Goal: Task Accomplishment & Management: Manage account settings

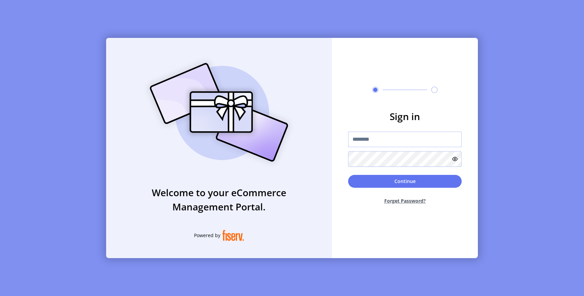
click at [389, 142] on input "text" at bounding box center [405, 140] width 114 height 16
click at [388, 136] on input "**********" at bounding box center [405, 140] width 114 height 16
click at [358, 139] on input "*********" at bounding box center [405, 140] width 114 height 16
type input "**********"
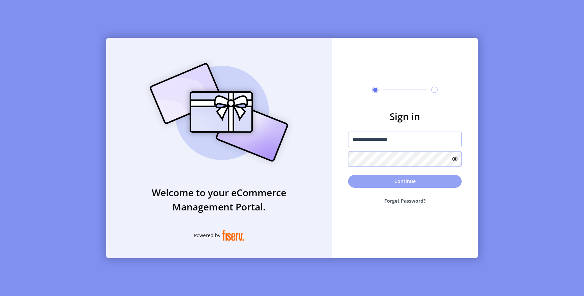
click at [392, 183] on button "Continue" at bounding box center [405, 181] width 114 height 13
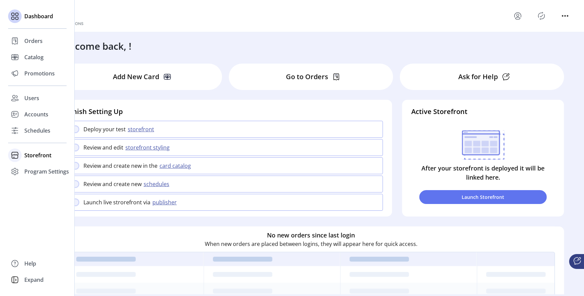
click at [38, 157] on span "Storefront" at bounding box center [37, 155] width 27 height 8
click at [49, 170] on span "Configuration" at bounding box center [42, 169] width 36 height 8
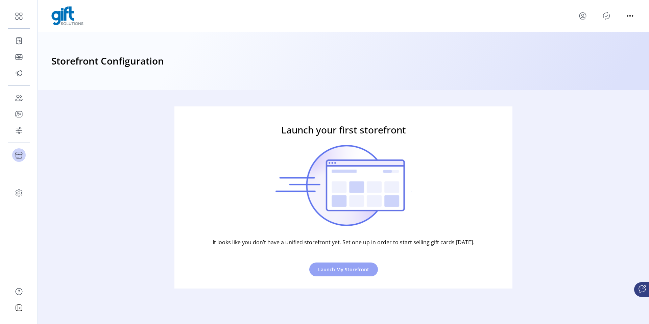
click at [331, 272] on span "Launch My Storefront" at bounding box center [343, 269] width 51 height 7
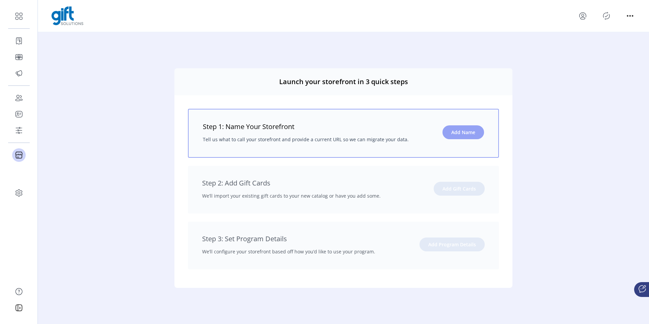
click at [464, 134] on span "Add Name" at bounding box center [464, 132] width 24 height 7
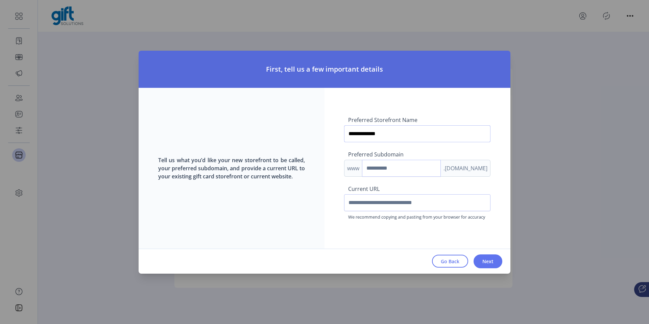
type input "**********"
click at [374, 201] on input "text" at bounding box center [417, 202] width 146 height 17
click at [382, 199] on input "text" at bounding box center [417, 202] width 146 height 17
paste input "**********"
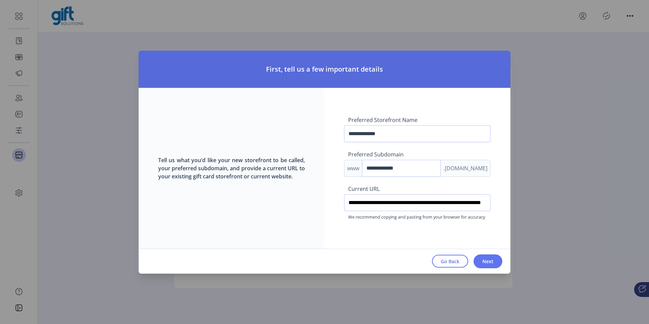
scroll to position [0, 35]
type input "**********"
click at [484, 259] on span "Next" at bounding box center [488, 261] width 11 height 7
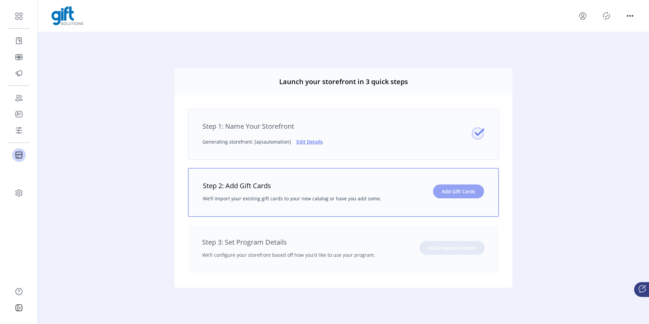
click at [456, 192] on span "Add Gift Cards" at bounding box center [458, 191] width 33 height 7
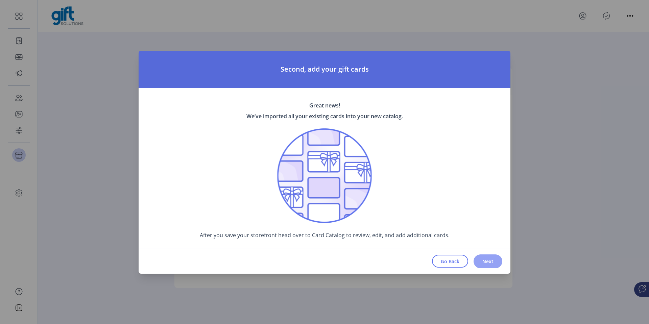
click at [488, 263] on span "Next" at bounding box center [488, 261] width 11 height 7
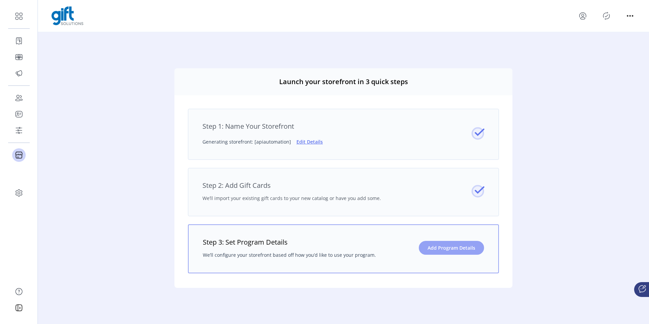
click at [455, 243] on button "Add Program Details" at bounding box center [451, 248] width 65 height 14
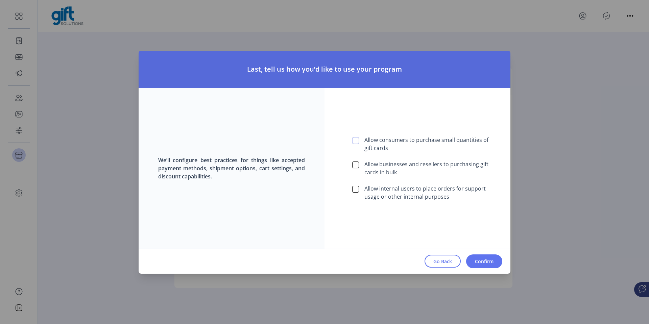
scroll to position [4, 2]
click at [355, 141] on div at bounding box center [355, 140] width 7 height 7
click at [484, 258] on span "Confirm" at bounding box center [484, 261] width 19 height 7
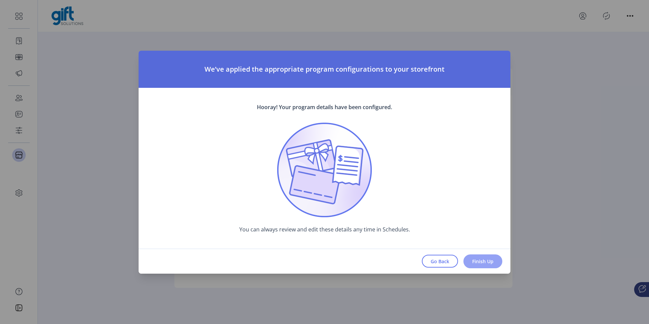
click at [482, 258] on span "Finish Up" at bounding box center [482, 261] width 21 height 7
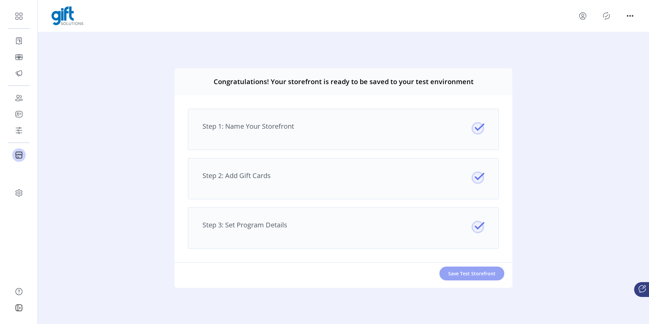
click at [463, 271] on span "Save Test Storefront" at bounding box center [471, 273] width 47 height 7
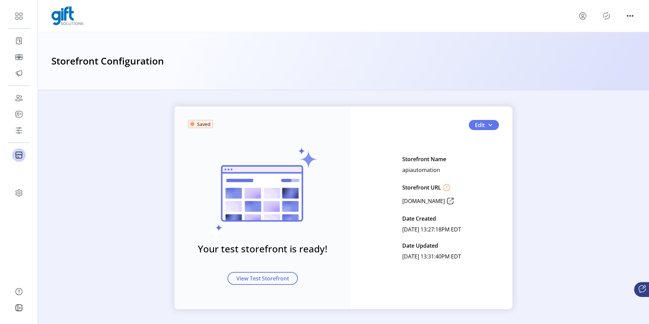
click at [584, 16] on icon "Publisher Panel" at bounding box center [606, 15] width 11 height 11
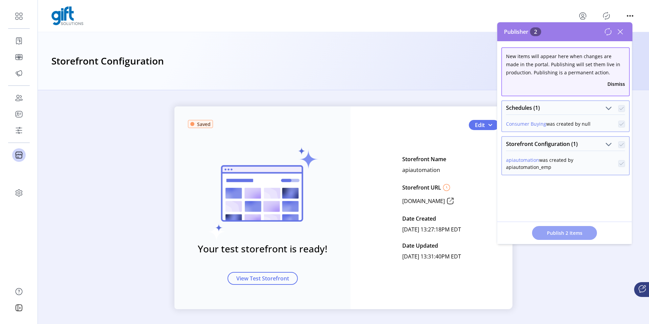
click at [562, 231] on span "Publish 2 Items" at bounding box center [564, 233] width 47 height 7
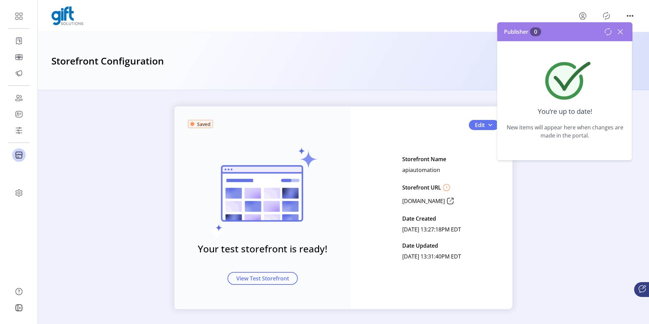
click at [584, 33] on icon at bounding box center [620, 31] width 11 height 11
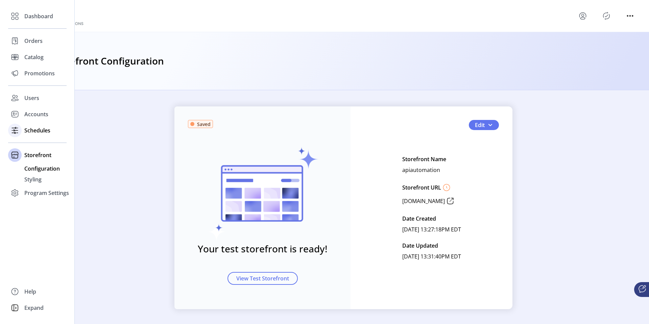
click at [30, 130] on span "Schedules" at bounding box center [37, 130] width 26 height 8
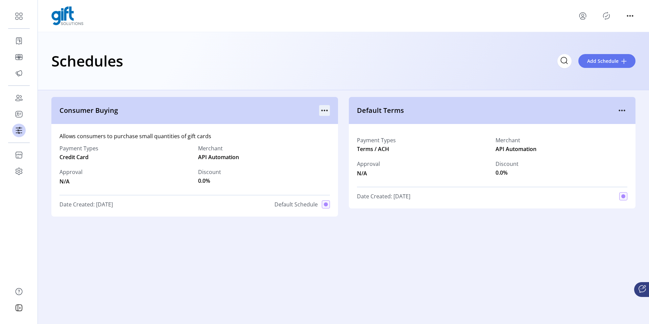
click at [324, 109] on icon "menu" at bounding box center [324, 110] width 11 height 11
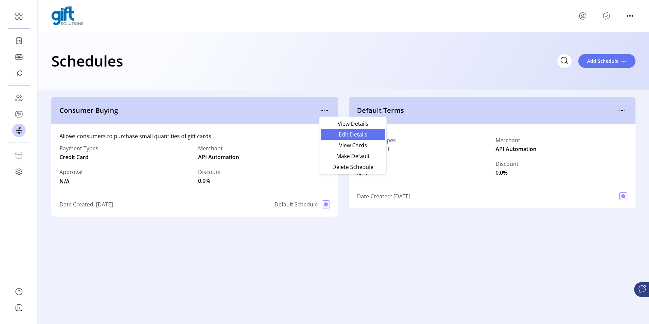
click at [332, 132] on span "Edit Details" at bounding box center [353, 134] width 56 height 5
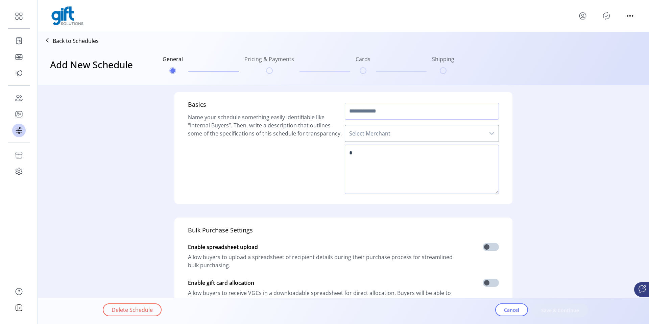
type input "**********"
type textarea "**********"
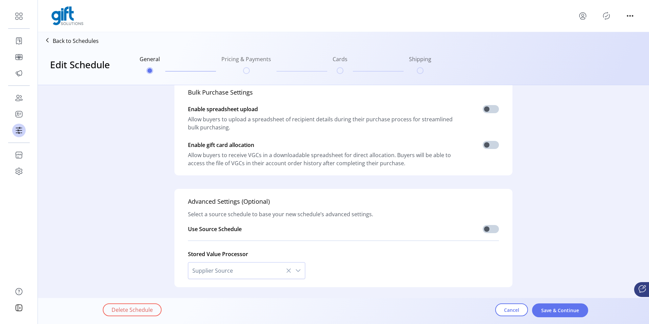
scroll to position [158, 0]
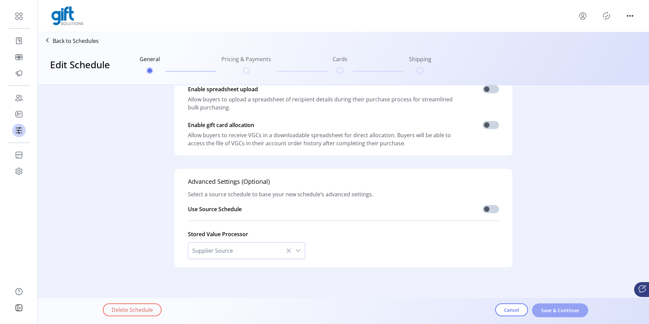
click at [552, 296] on span "Save & Continue" at bounding box center [560, 310] width 39 height 7
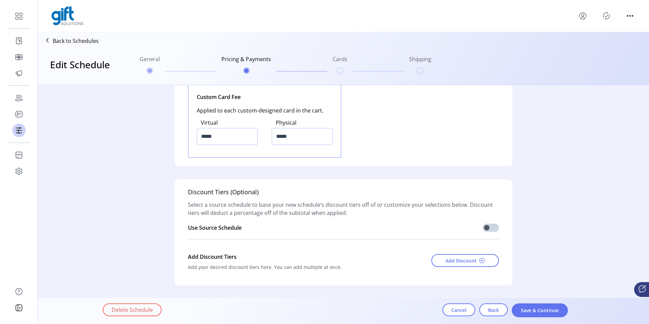
scroll to position [895, 0]
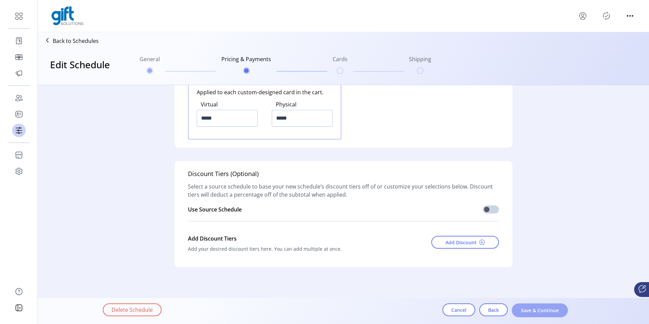
click at [527, 296] on button "Save & Continue" at bounding box center [540, 311] width 56 height 14
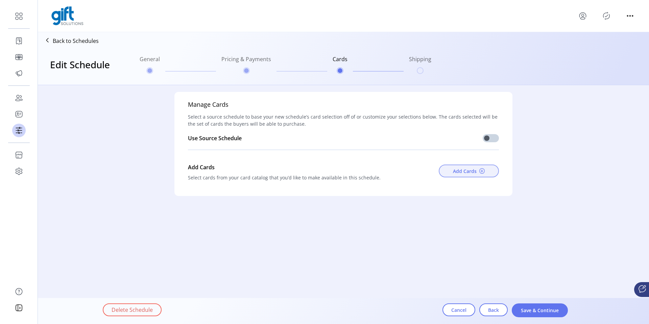
click at [465, 170] on span "Add Cards" at bounding box center [465, 171] width 24 height 7
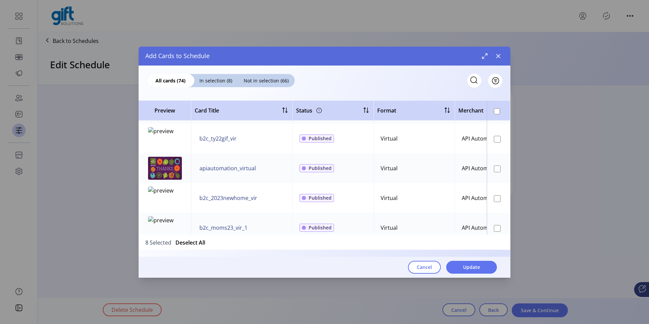
scroll to position [2094, 0]
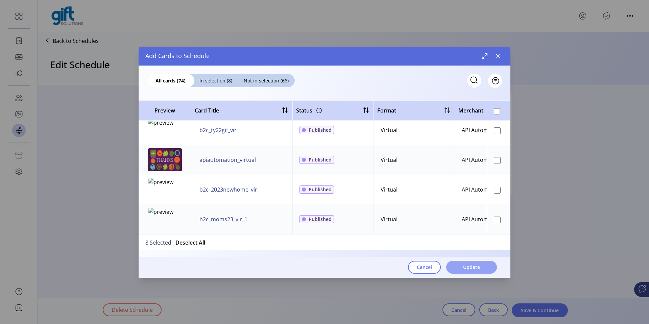
click at [471, 267] on span "Update" at bounding box center [471, 267] width 17 height 7
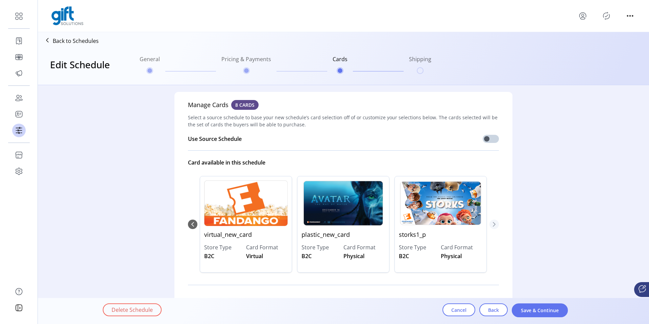
click at [494, 223] on icon "Next Page" at bounding box center [494, 224] width 5 height 5
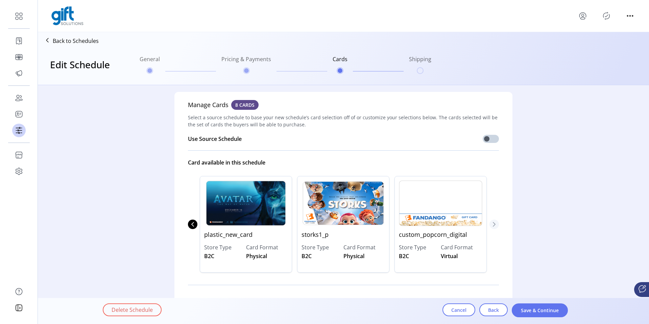
click at [494, 223] on icon "Next Page" at bounding box center [494, 224] width 5 height 5
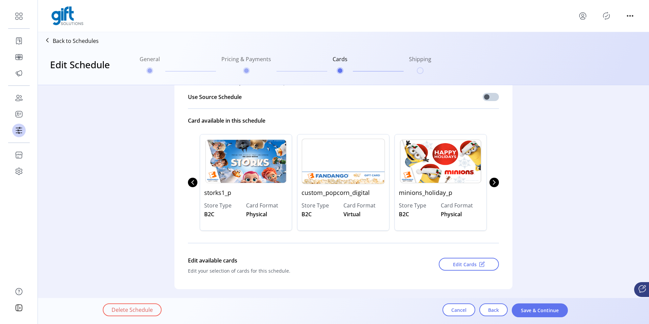
scroll to position [64, 0]
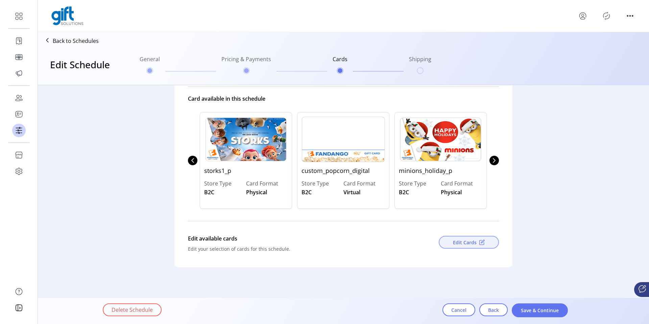
click at [464, 240] on span "Edit Cards" at bounding box center [465, 242] width 24 height 7
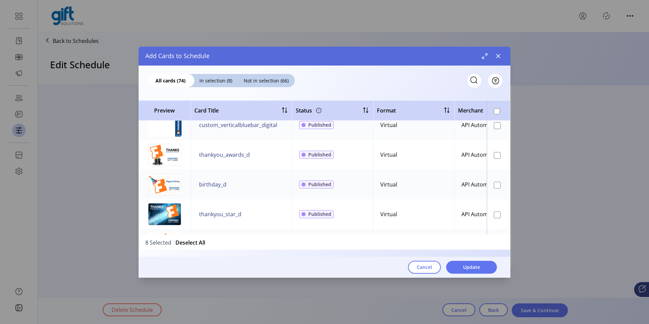
scroll to position [674, 1]
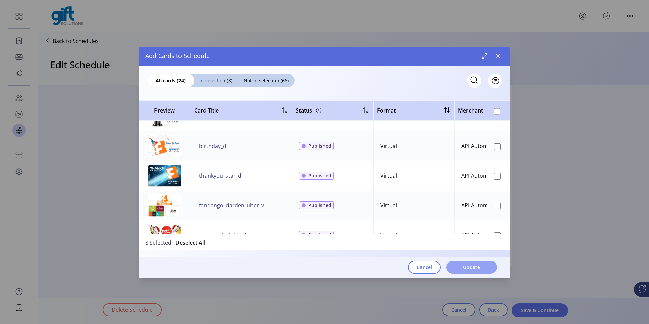
click at [475, 268] on span "Update" at bounding box center [471, 267] width 17 height 7
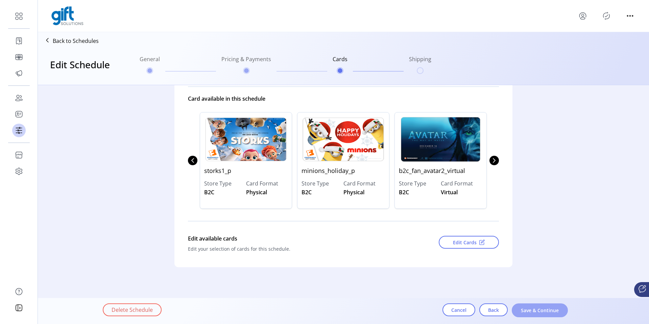
click at [538, 296] on span "Save & Continue" at bounding box center [540, 310] width 39 height 7
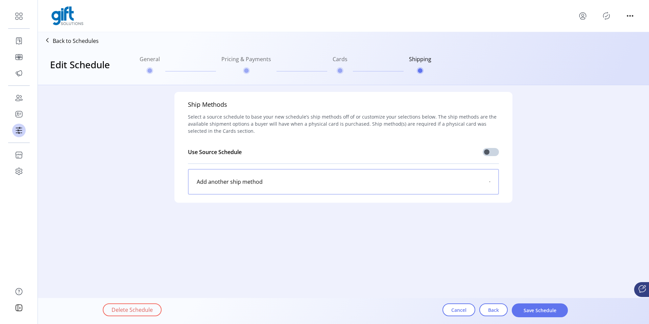
scroll to position [0, 0]
click at [485, 182] on icon at bounding box center [486, 182] width 8 height 8
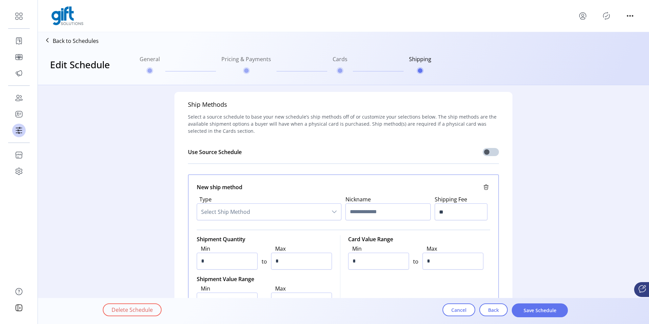
click at [306, 214] on span "Select Ship Method" at bounding box center [262, 212] width 131 height 16
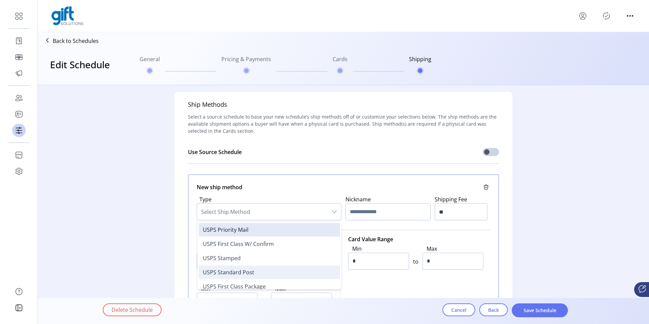
click at [244, 273] on span "USPS Standard Post" at bounding box center [228, 272] width 51 height 7
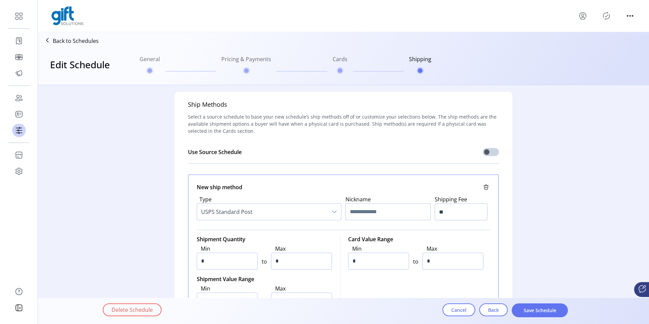
click at [365, 211] on input "text" at bounding box center [388, 212] width 85 height 17
type input "*"
click at [372, 215] on input "text" at bounding box center [388, 212] width 85 height 17
paste input "**********"
type input "**********"
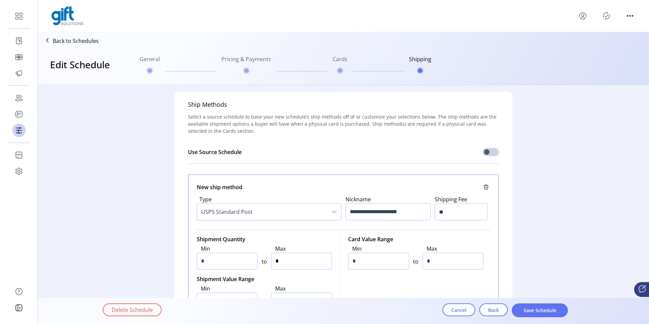
click at [285, 264] on input "*" at bounding box center [301, 261] width 61 height 17
click at [227, 266] on input "*" at bounding box center [227, 261] width 61 height 17
type input "*"
type input "**"
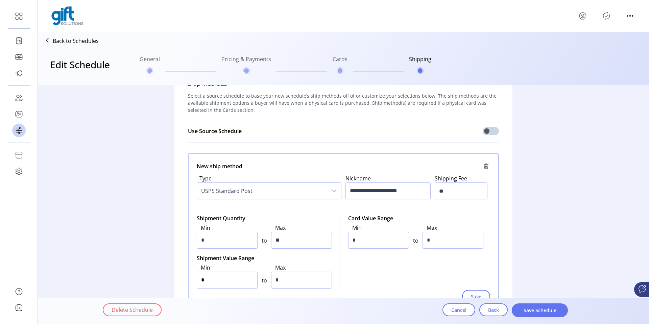
type input "*"
type input "*****"
click at [475, 295] on span "Save" at bounding box center [476, 296] width 10 height 7
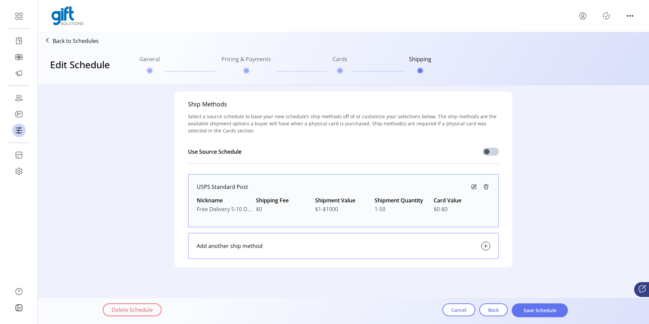
click at [485, 247] on icon at bounding box center [486, 246] width 8 height 8
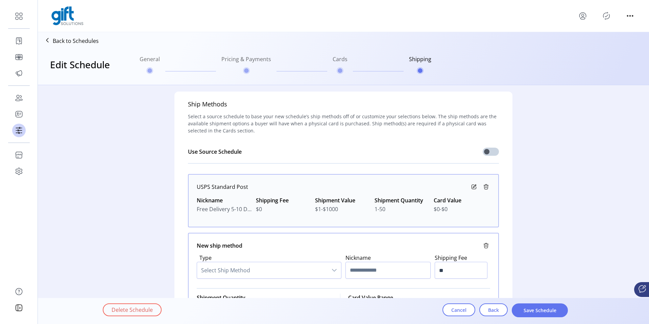
scroll to position [21, 0]
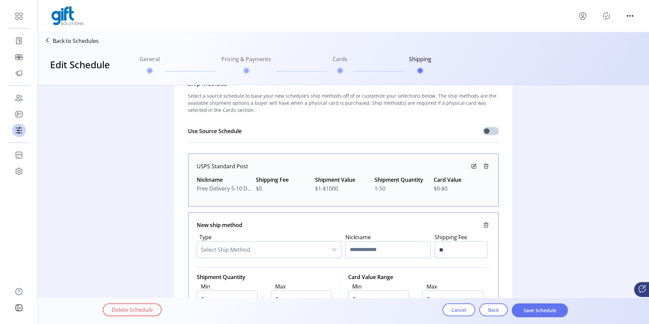
click at [220, 248] on span "Select Ship Method" at bounding box center [262, 250] width 131 height 16
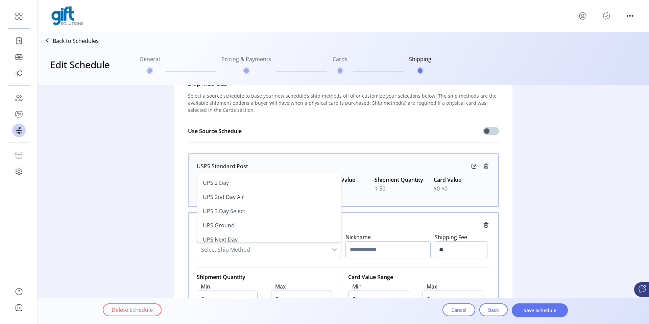
scroll to position [284, 0]
click at [226, 225] on span "UPS Ground" at bounding box center [219, 225] width 32 height 7
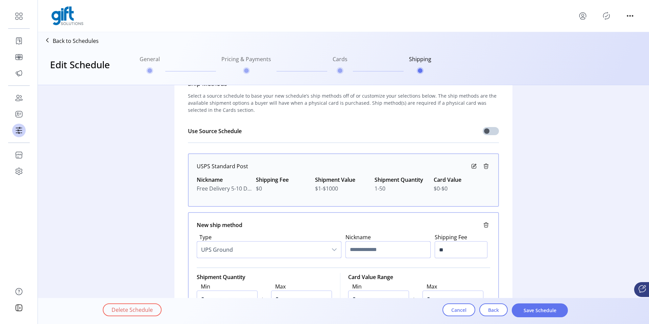
click at [370, 253] on input "text" at bounding box center [388, 249] width 85 height 17
type input "**********"
type input "*****"
type input "*"
type input "**"
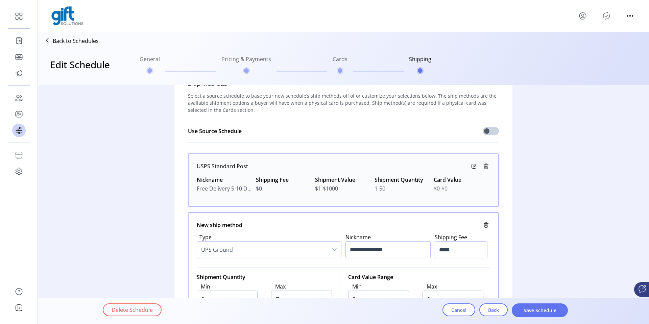
scroll to position [164, 0]
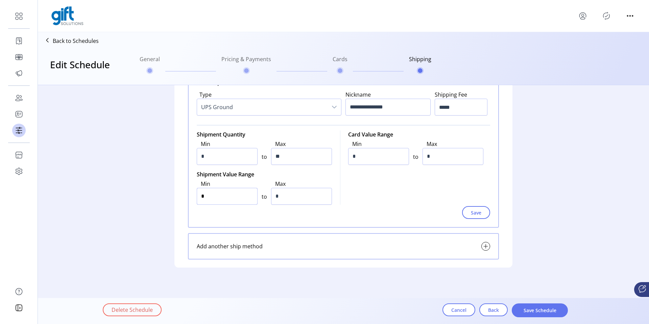
click at [240, 200] on input "*" at bounding box center [227, 196] width 61 height 17
type input "*"
type input "*****"
click at [468, 208] on button "Save" at bounding box center [476, 212] width 28 height 13
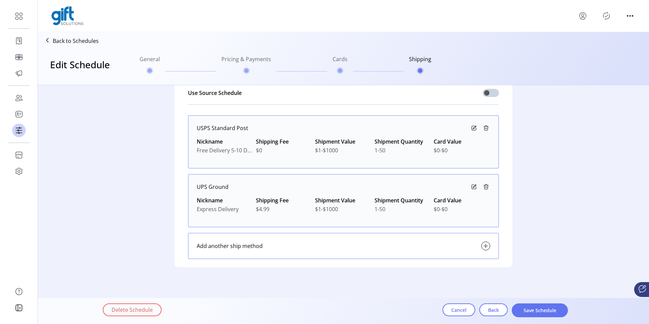
scroll to position [59, 0]
click at [483, 242] on svg-icon at bounding box center [486, 246] width 9 height 9
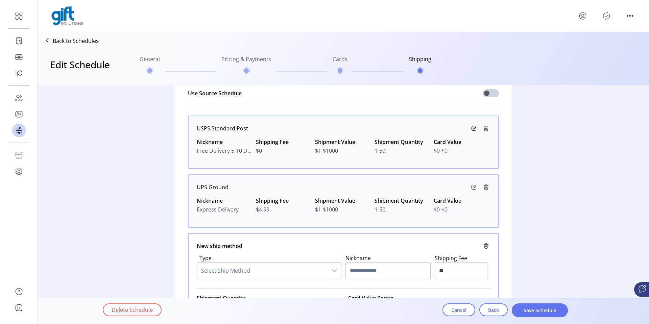
scroll to position [223, 0]
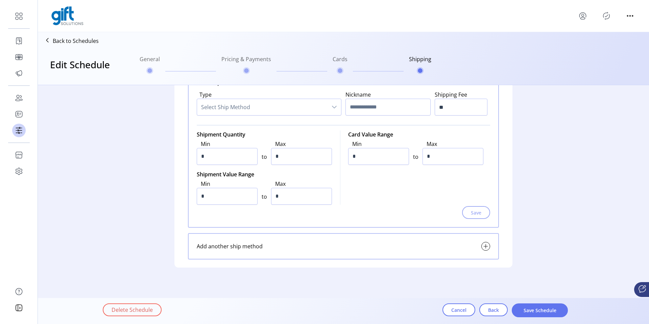
click at [251, 109] on span "Select Ship Method" at bounding box center [262, 107] width 131 height 16
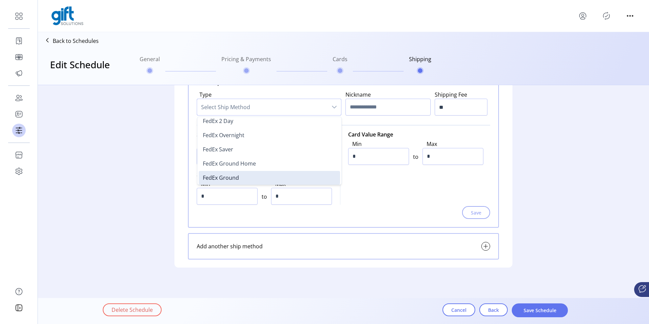
scroll to position [118, 0]
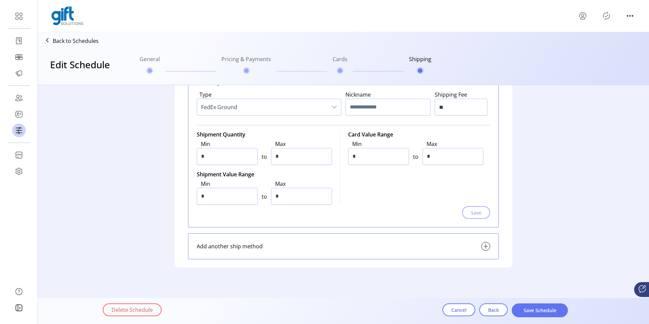
click at [150, 167] on div "Ship Methods Select a source schedule to base your new schedule’s ship methods …" at bounding box center [343, 69] width 519 height 412
click at [380, 106] on input "text" at bounding box center [388, 107] width 85 height 17
type input "*"
type input "**********"
type input "*****"
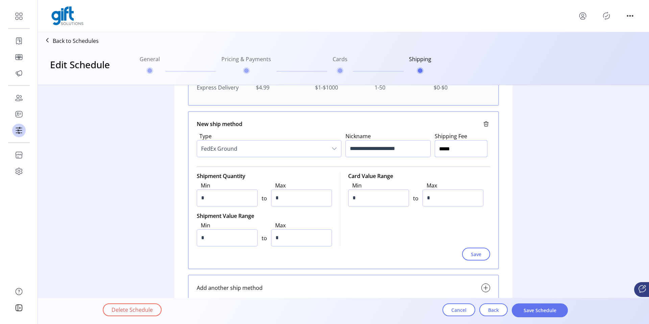
scroll to position [184, 0]
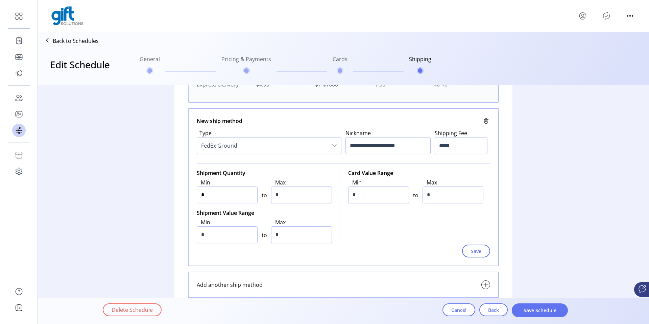
click at [237, 202] on input "*" at bounding box center [227, 195] width 61 height 17
type input "*"
type input "**"
type input "*"
type input "*****"
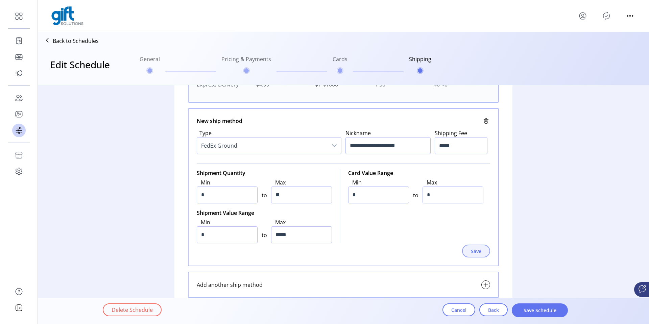
click at [471, 252] on span "Save" at bounding box center [476, 251] width 10 height 7
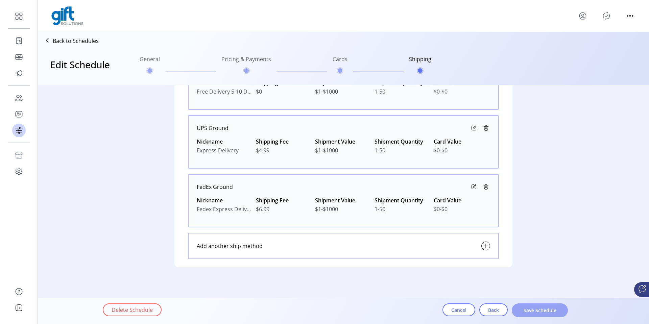
click at [547, 296] on span "Save Schedule" at bounding box center [540, 310] width 39 height 7
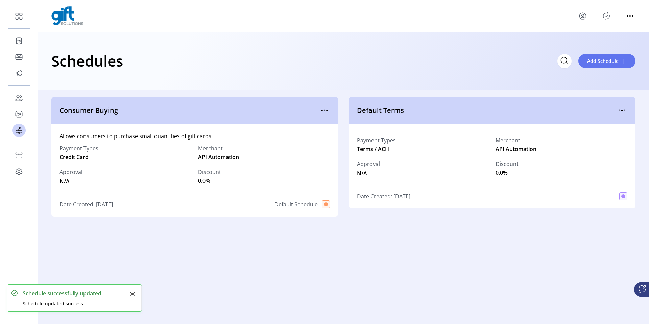
click at [584, 18] on icon "Publisher Panel" at bounding box center [606, 15] width 11 height 11
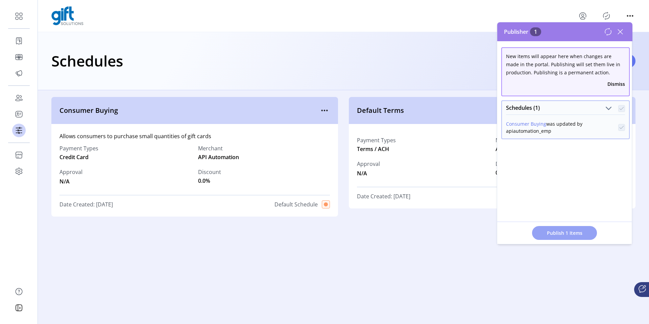
click at [563, 232] on span "Publish 1 Items" at bounding box center [564, 233] width 47 height 7
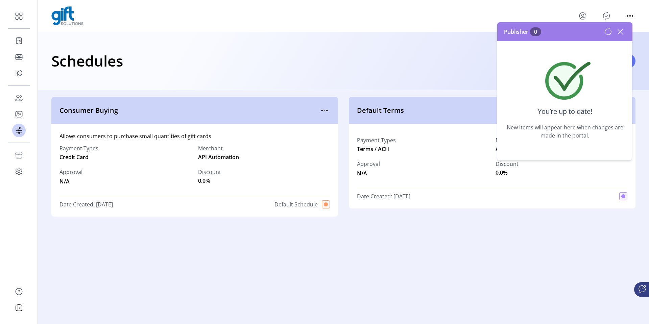
click at [584, 29] on icon at bounding box center [620, 31] width 5 height 5
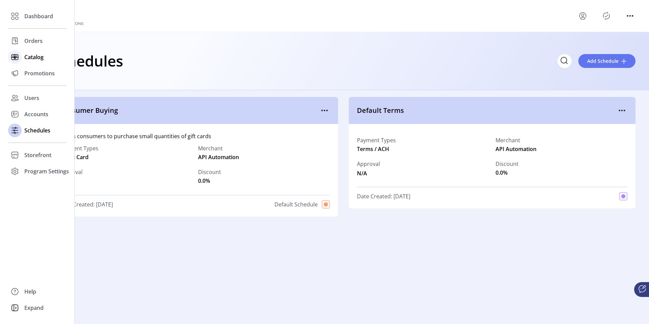
click at [28, 57] on span "Catalog" at bounding box center [33, 57] width 19 height 8
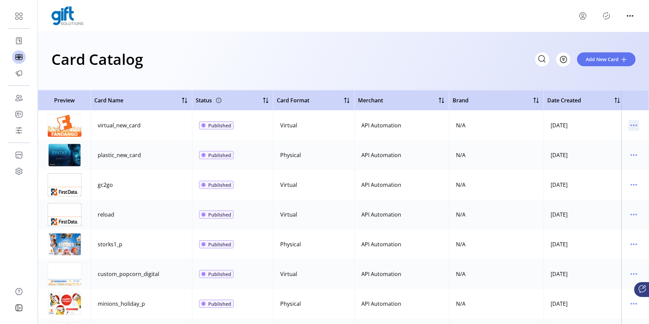
click at [584, 122] on icon "menu" at bounding box center [634, 125] width 11 height 11
click at [584, 150] on span "Edit Details" at bounding box center [602, 149] width 56 height 5
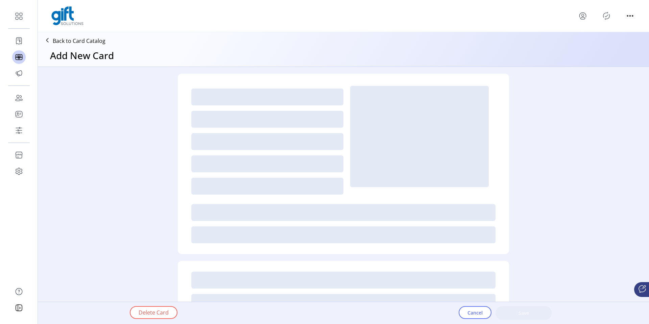
type textarea "**********"
type input "*"
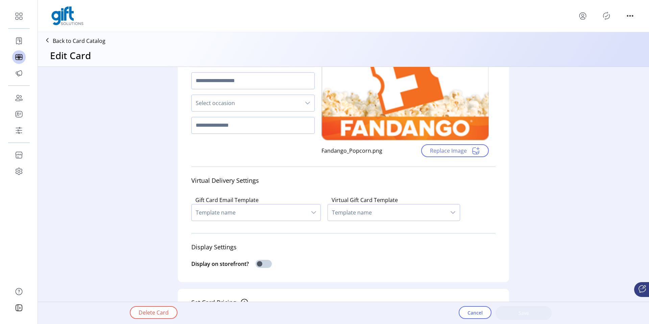
scroll to position [83, 0]
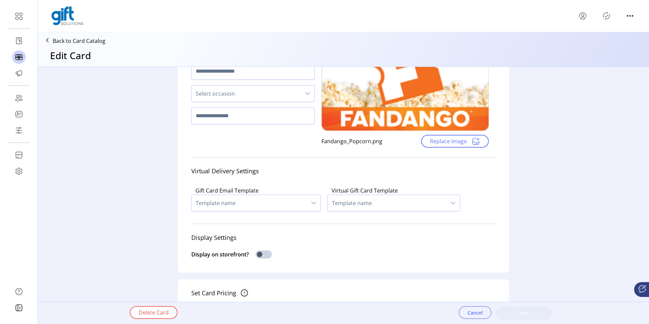
click at [482, 296] on span "Cancel" at bounding box center [475, 312] width 15 height 7
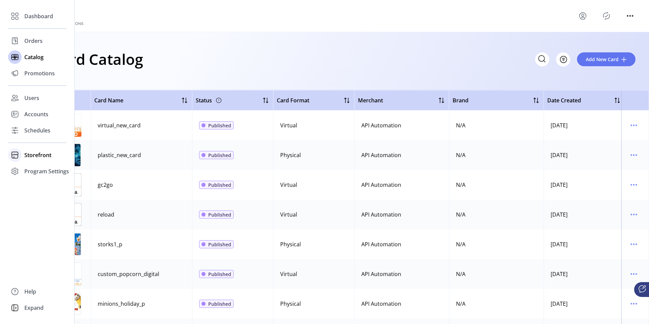
click at [22, 157] on div "Storefront" at bounding box center [37, 155] width 59 height 16
click at [35, 167] on span "Configuration" at bounding box center [42, 169] width 36 height 8
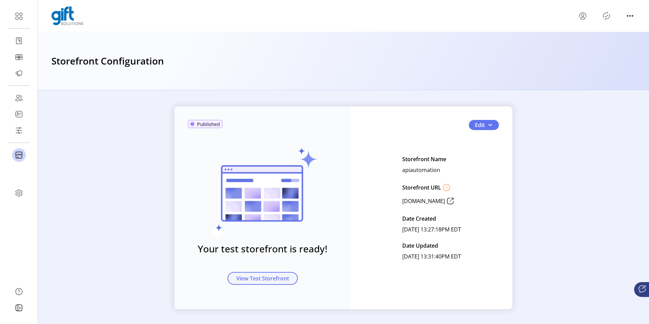
click at [267, 279] on span "View Test Storefront" at bounding box center [262, 279] width 53 height 8
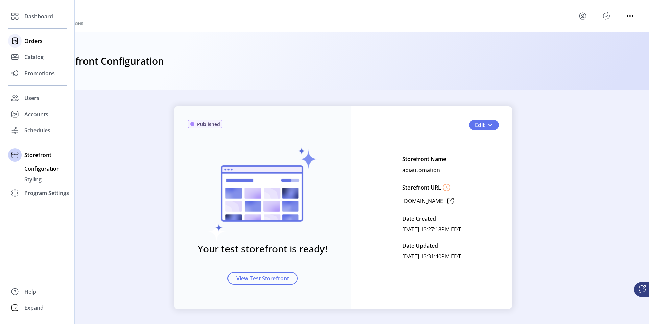
click at [26, 42] on span "Orders" at bounding box center [33, 41] width 18 height 8
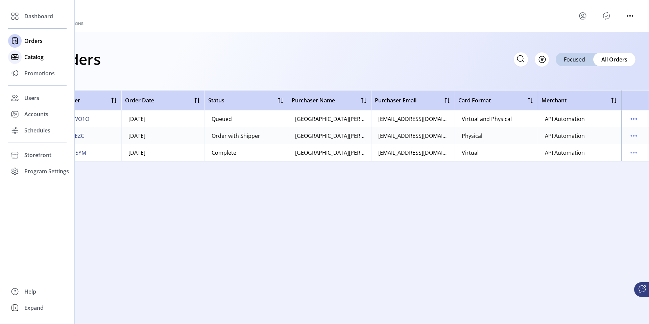
click at [25, 62] on div "Catalog" at bounding box center [37, 57] width 59 height 16
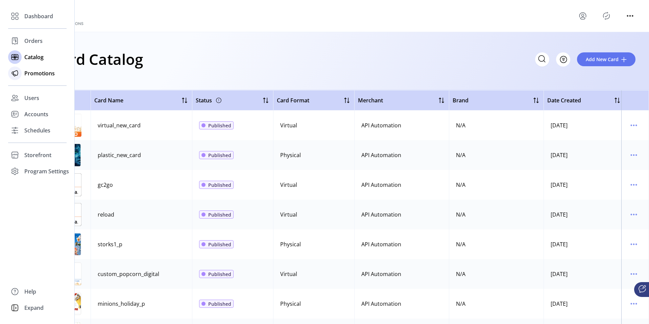
click at [30, 76] on span "Promotions" at bounding box center [39, 73] width 30 height 8
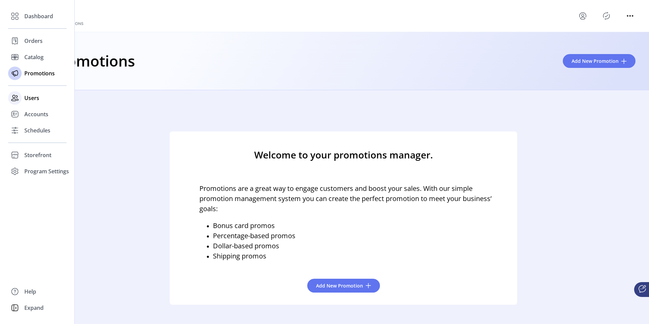
click at [32, 97] on span "Users" at bounding box center [31, 98] width 15 height 8
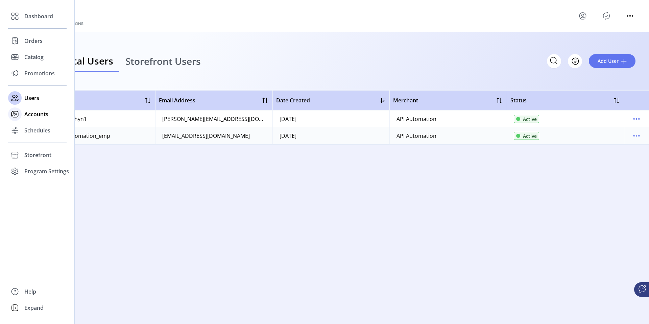
click at [20, 115] on div at bounding box center [15, 115] width 14 height 14
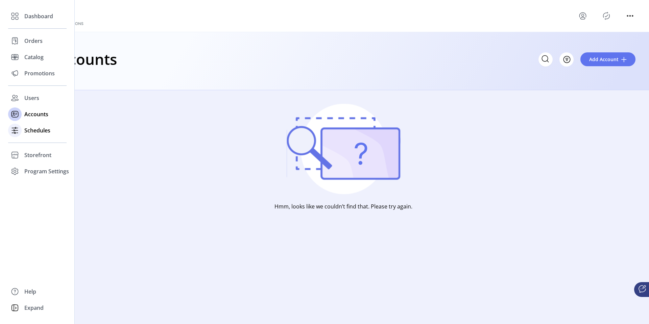
click at [33, 129] on span "Schedules" at bounding box center [37, 130] width 26 height 8
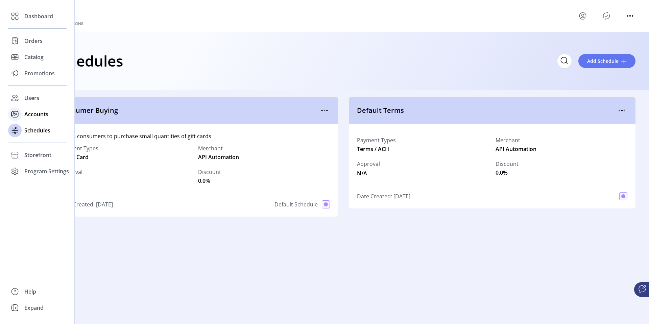
click at [26, 115] on span "Accounts" at bounding box center [36, 114] width 24 height 8
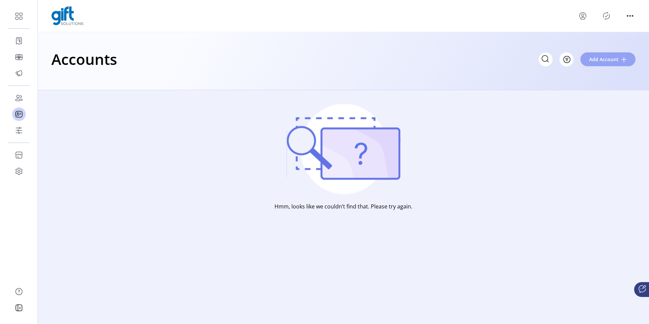
click at [584, 62] on span "Add Account" at bounding box center [604, 59] width 29 height 7
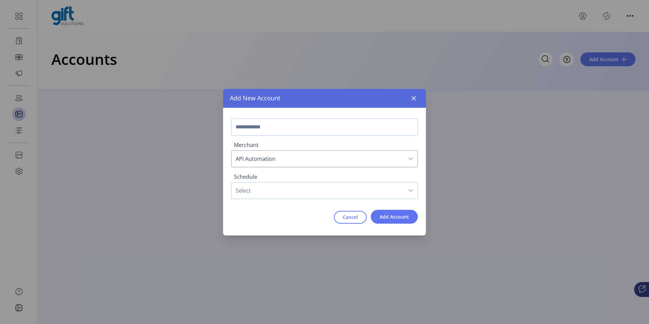
click at [268, 186] on span "Select" at bounding box center [318, 191] width 172 height 16
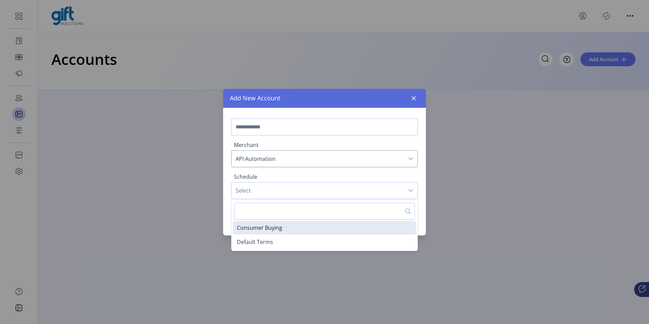
click at [262, 130] on input "text" at bounding box center [324, 127] width 187 height 17
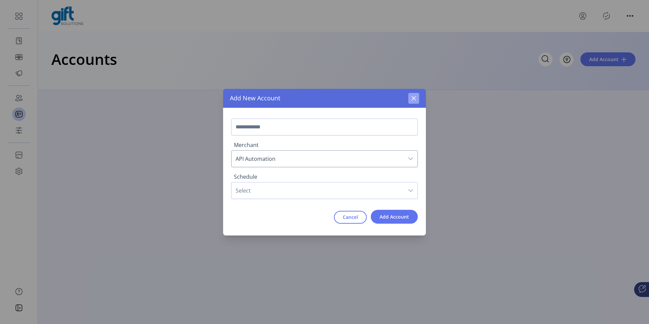
click at [415, 99] on icon "button" at bounding box center [414, 98] width 4 height 4
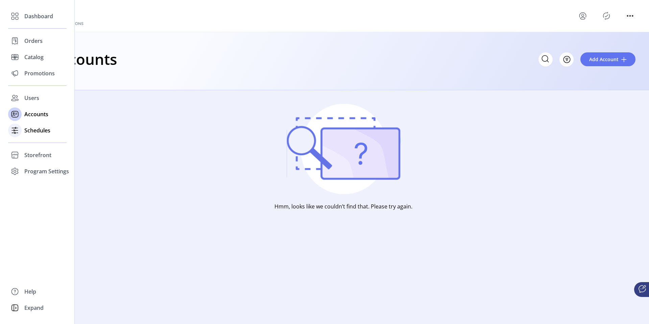
click at [33, 131] on span "Schedules" at bounding box center [37, 130] width 26 height 8
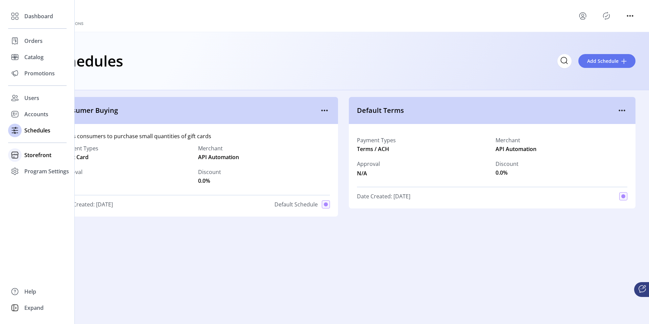
click at [35, 153] on span "Storefront" at bounding box center [37, 155] width 27 height 8
click at [42, 170] on span "Configuration" at bounding box center [42, 169] width 36 height 8
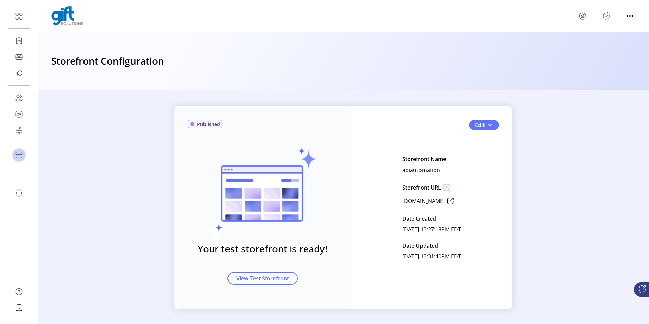
click at [584, 11] on icon "Publisher Panel" at bounding box center [606, 15] width 11 height 11
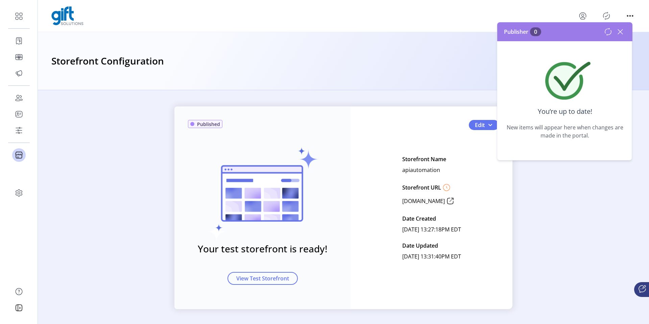
click at [584, 29] on icon at bounding box center [620, 31] width 11 height 11
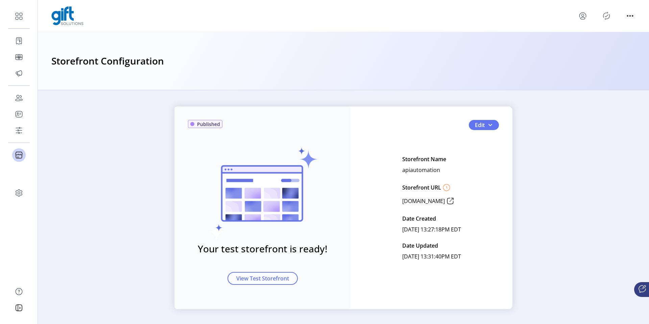
click at [101, 167] on div "Published Your test storefront is ready! View Test Storefront Edit Storefront N…" at bounding box center [343, 208] width 611 height 203
